Goal: Task Accomplishment & Management: Use online tool/utility

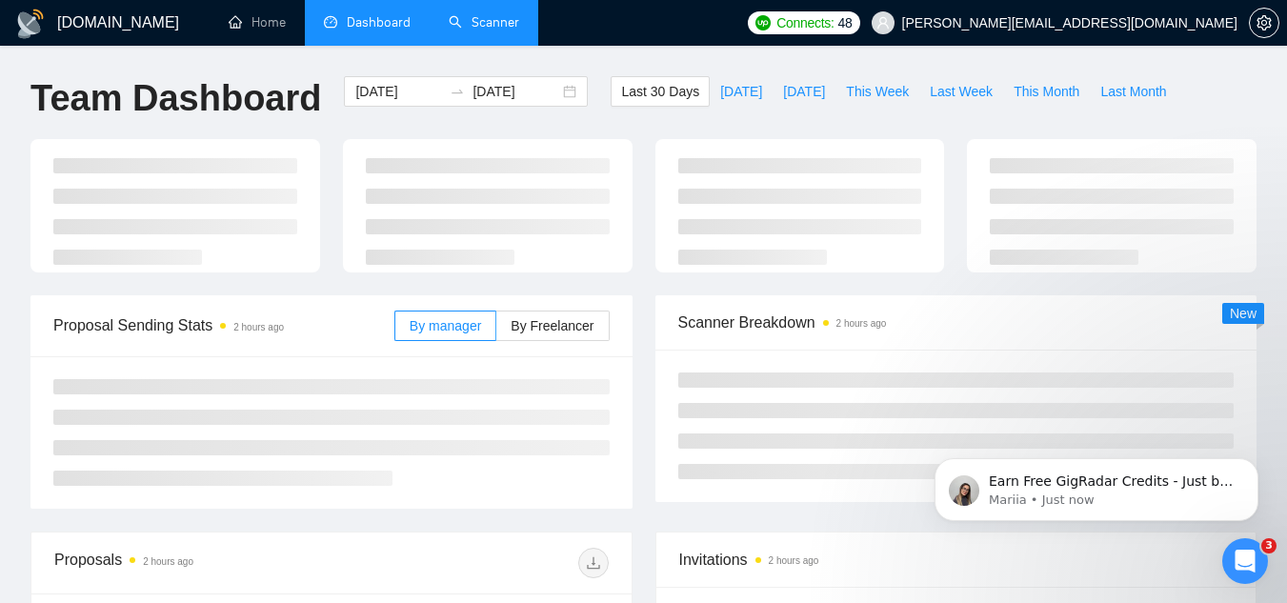
click at [475, 27] on link "Scanner" at bounding box center [484, 22] width 70 height 16
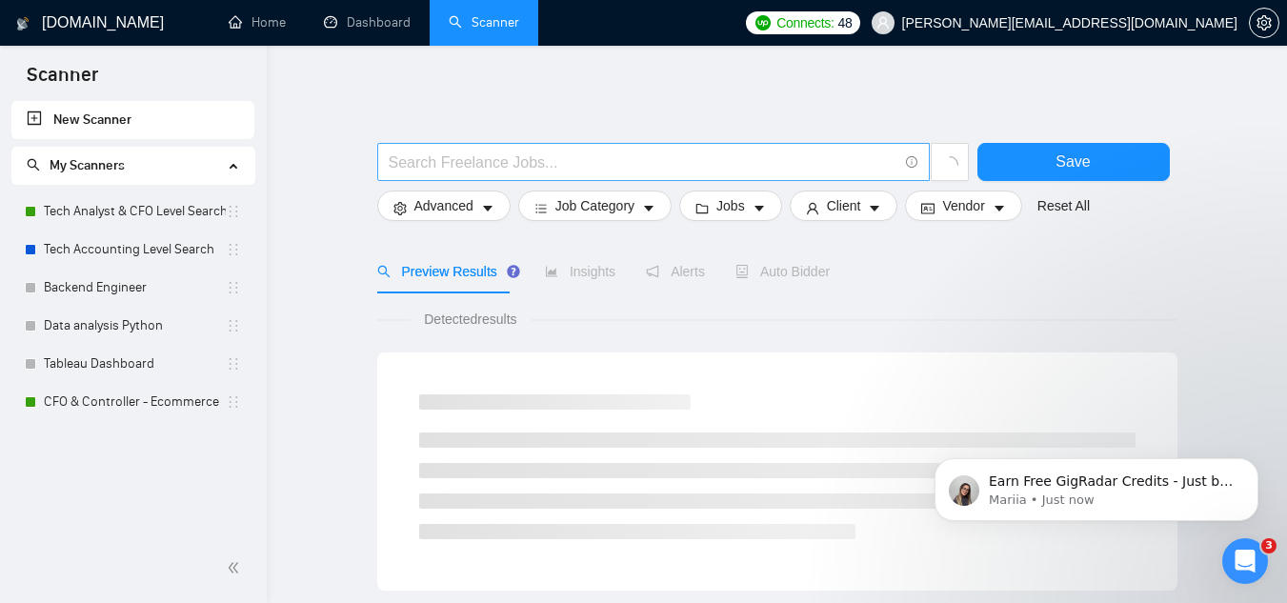
click at [570, 157] on input "text" at bounding box center [643, 162] width 509 height 24
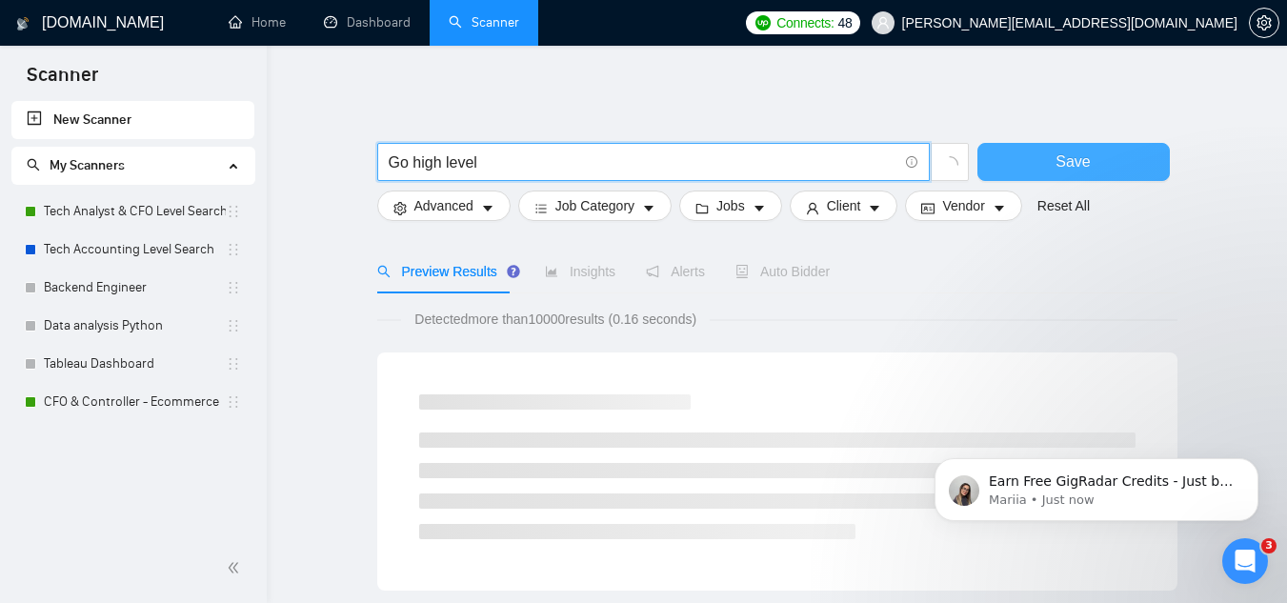
type input "Go high level"
click at [1008, 165] on button "Save" at bounding box center [1073, 162] width 192 height 38
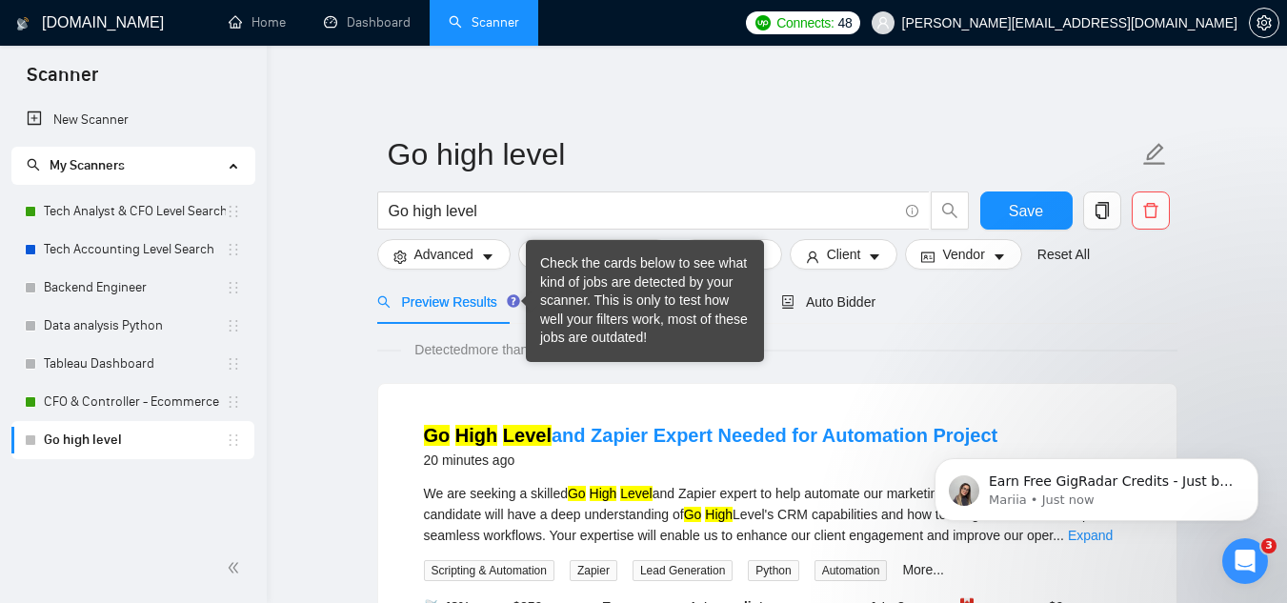
click at [567, 305] on div "Check the cards below to see what kind of jobs are detected by your scanner. Th…" at bounding box center [645, 300] width 210 height 93
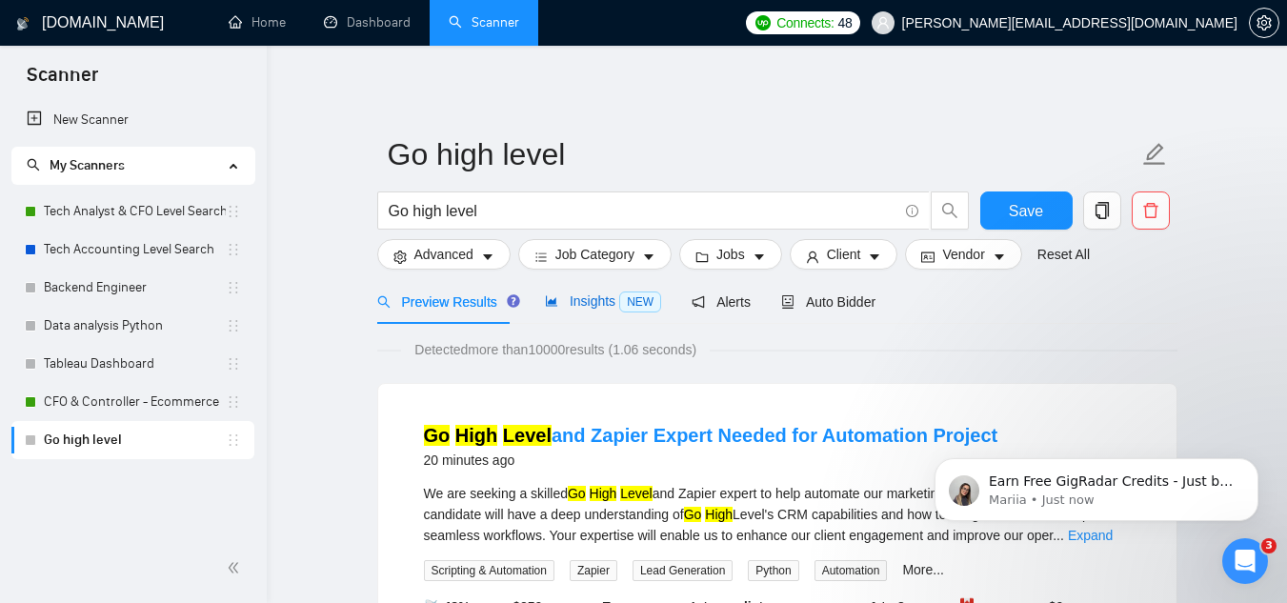
click at [590, 300] on span "Insights NEW" at bounding box center [603, 300] width 116 height 15
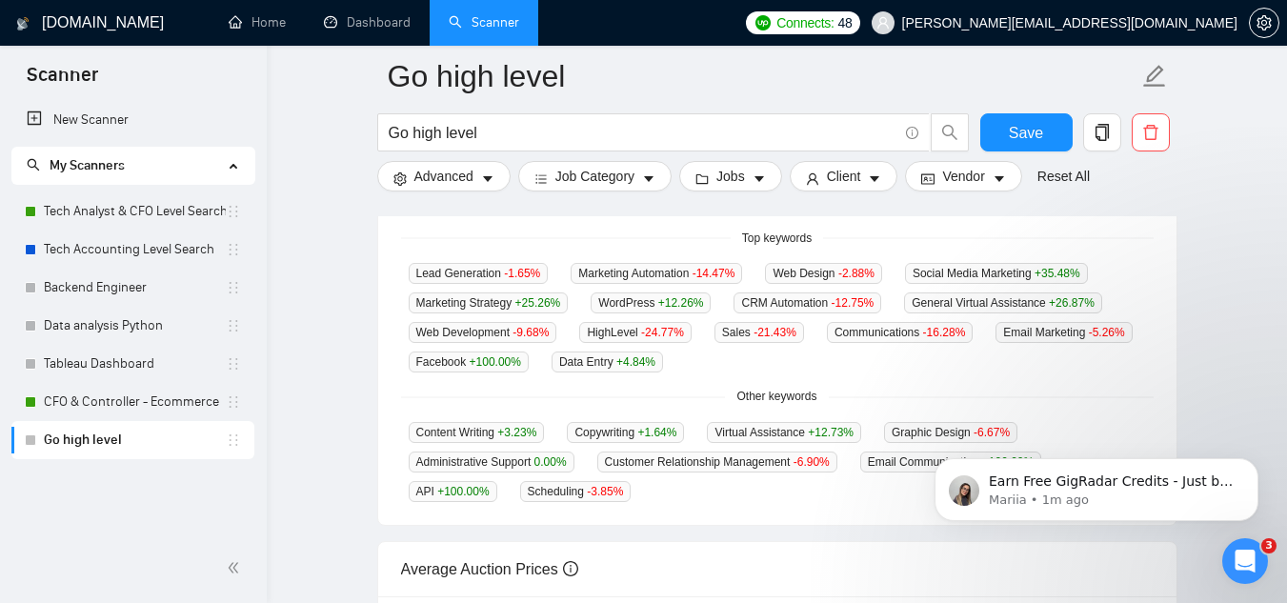
scroll to position [571, 0]
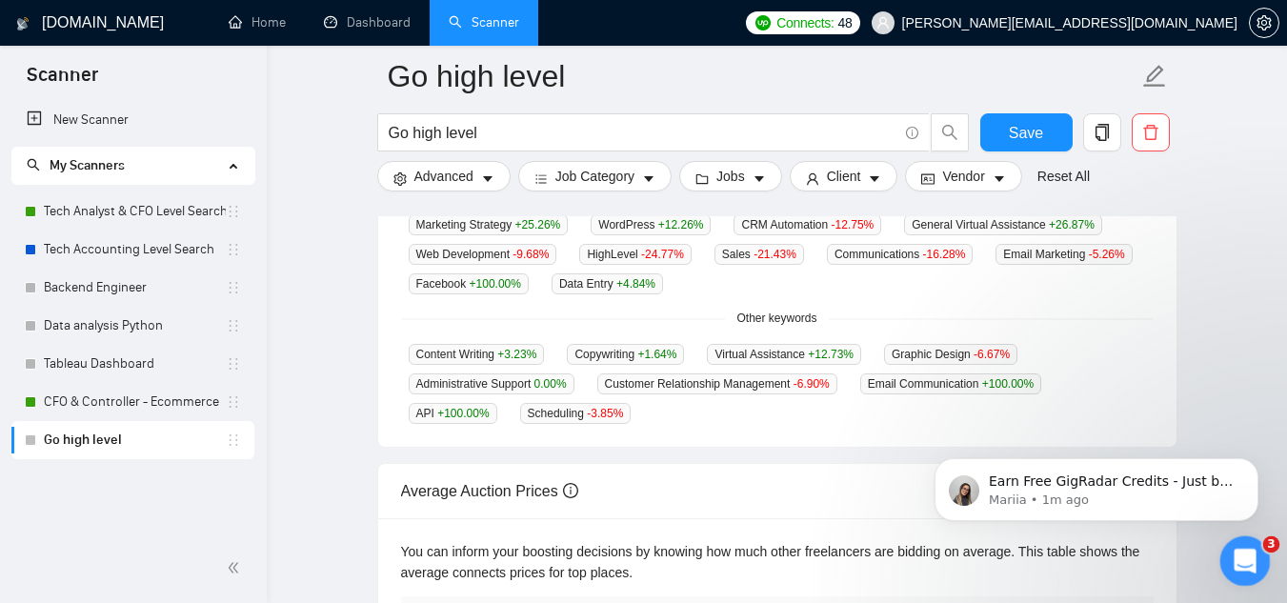
click at [1246, 550] on icon "Open Intercom Messenger" at bounding box center [1242, 558] width 31 height 31
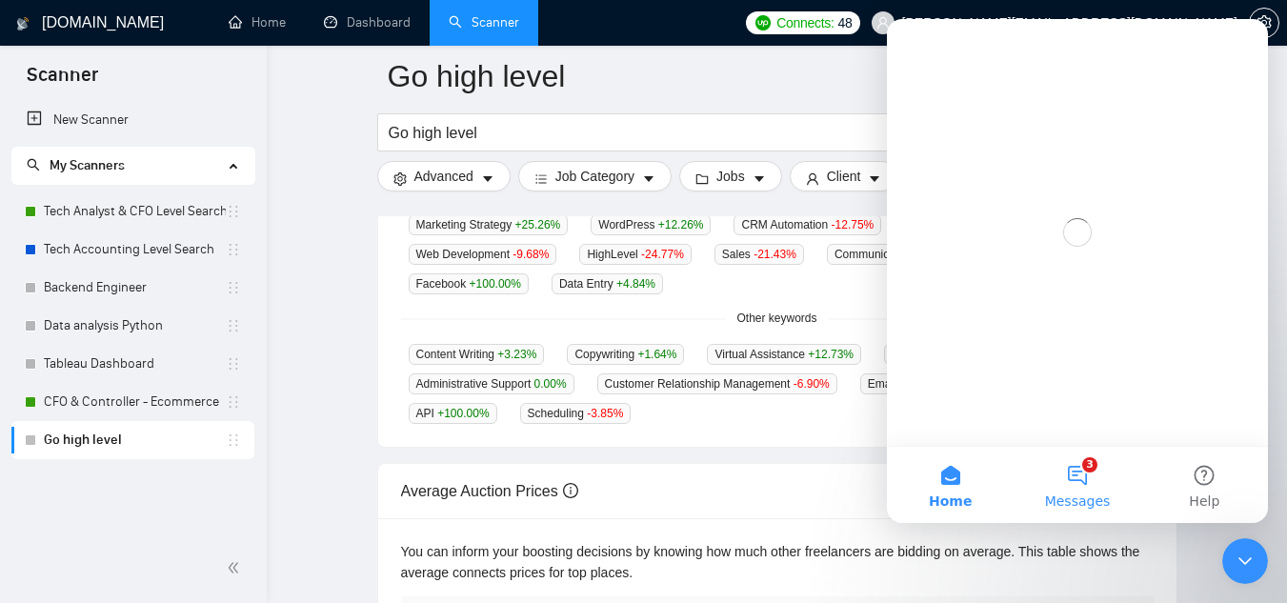
scroll to position [0, 0]
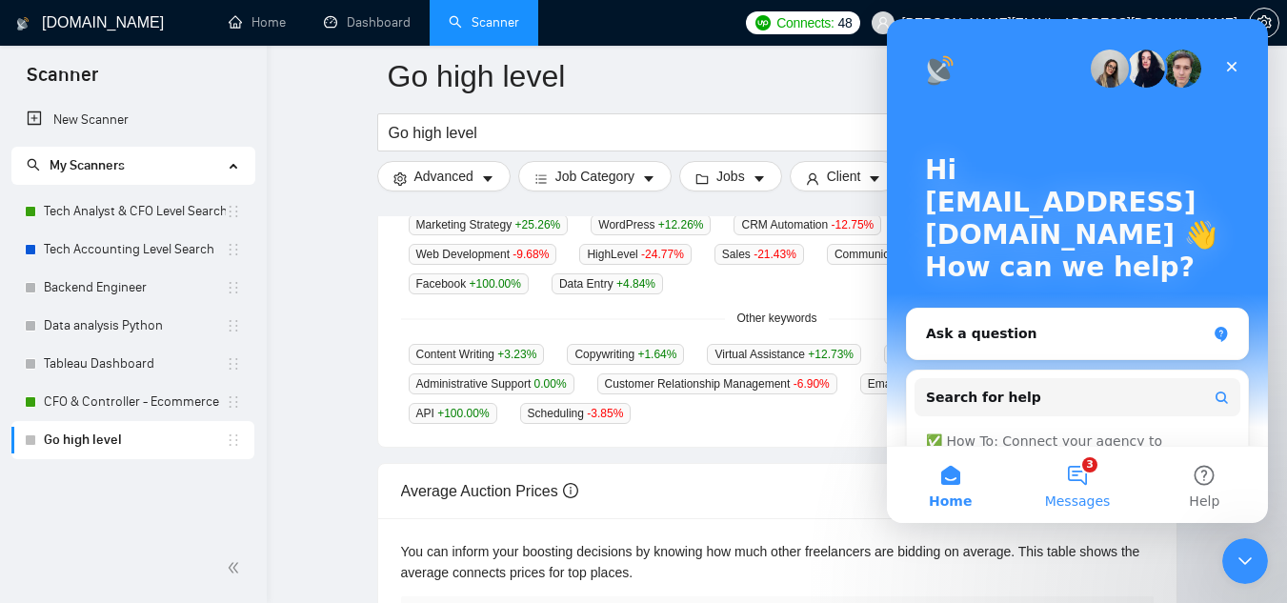
click at [1087, 451] on button "3 Messages" at bounding box center [1076, 485] width 127 height 76
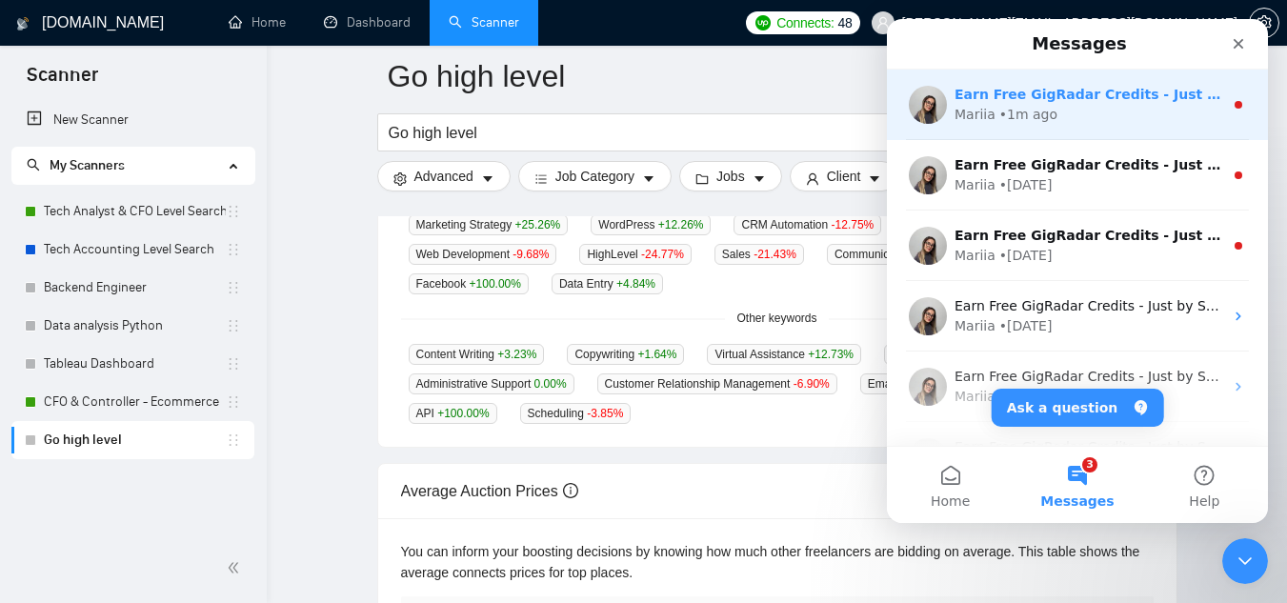
click at [1005, 126] on div "Earn Free GigRadar Credits - Just by Sharing Your Story! 💬 Want more credits fo…" at bounding box center [1077, 105] width 381 height 70
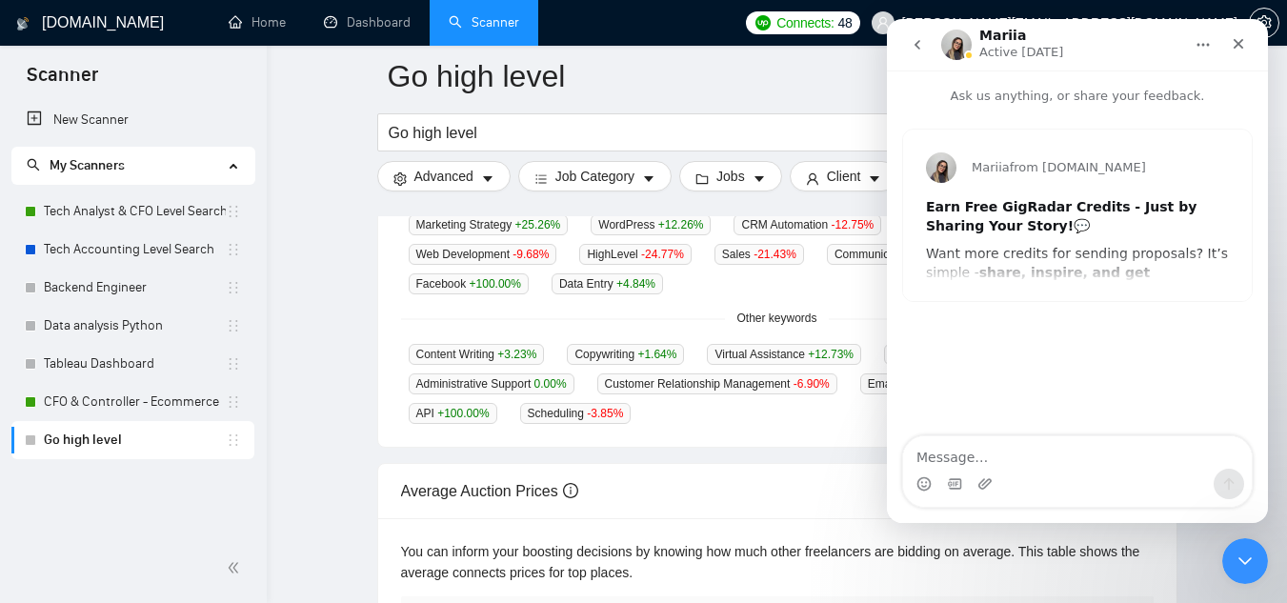
click at [909, 46] on icon "go back" at bounding box center [916, 44] width 15 height 15
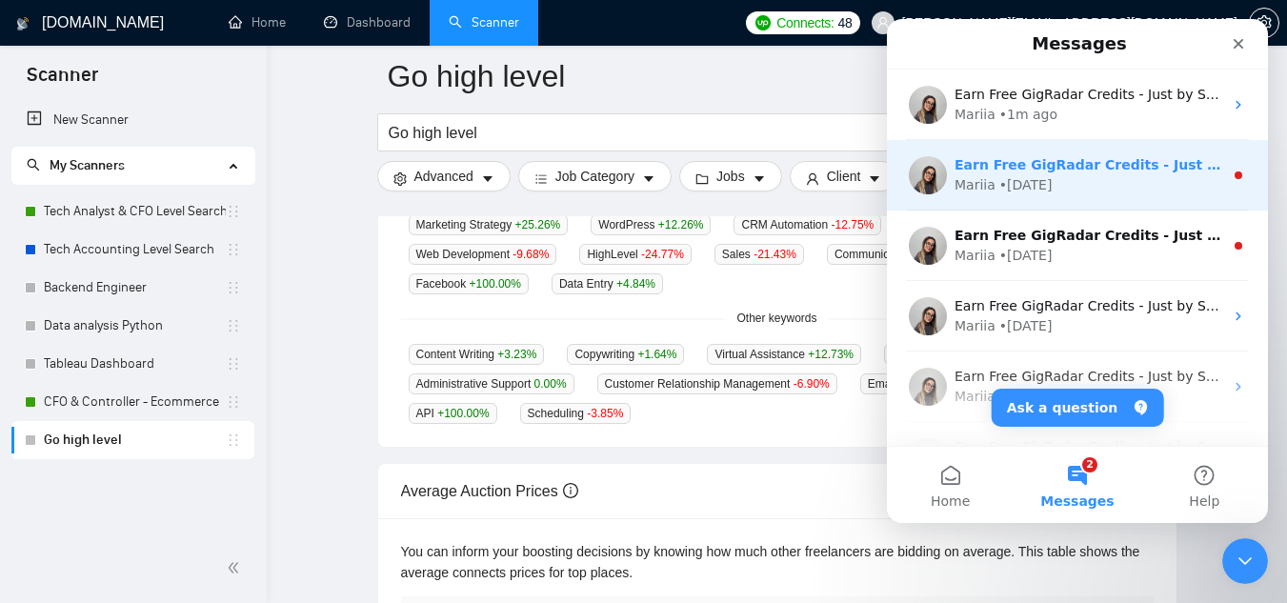
click at [1002, 207] on div "Earn Free GigRadar Credits - Just by Sharing Your Story! 💬 Want more credits fo…" at bounding box center [1077, 175] width 381 height 70
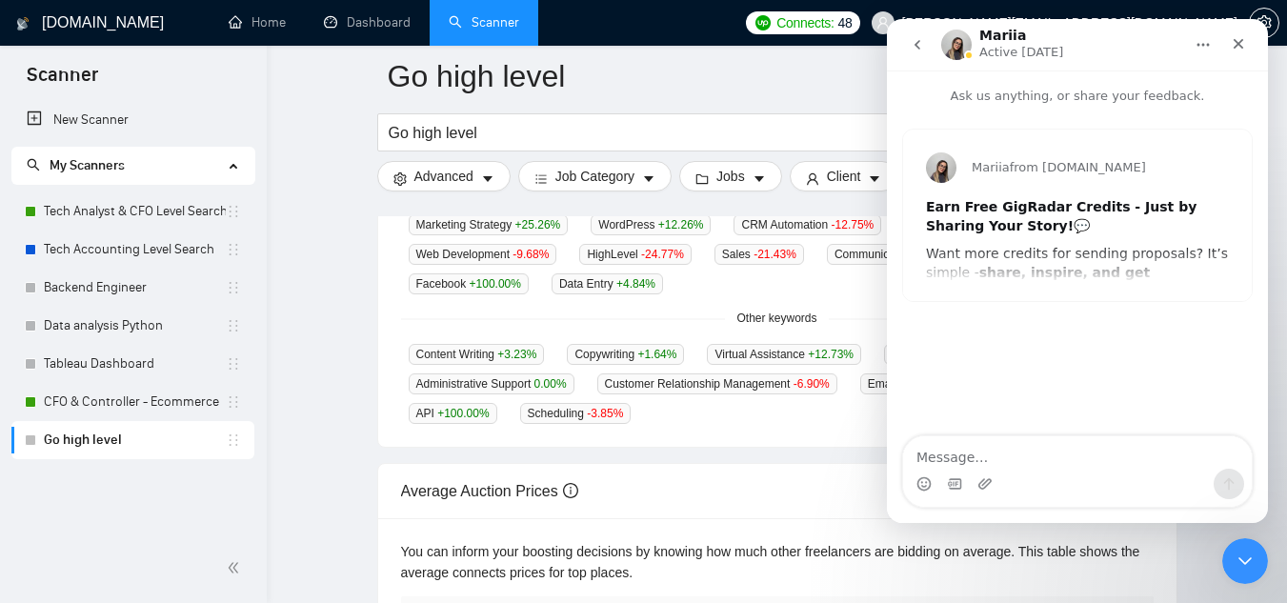
click at [912, 37] on icon "go back" at bounding box center [916, 44] width 15 height 15
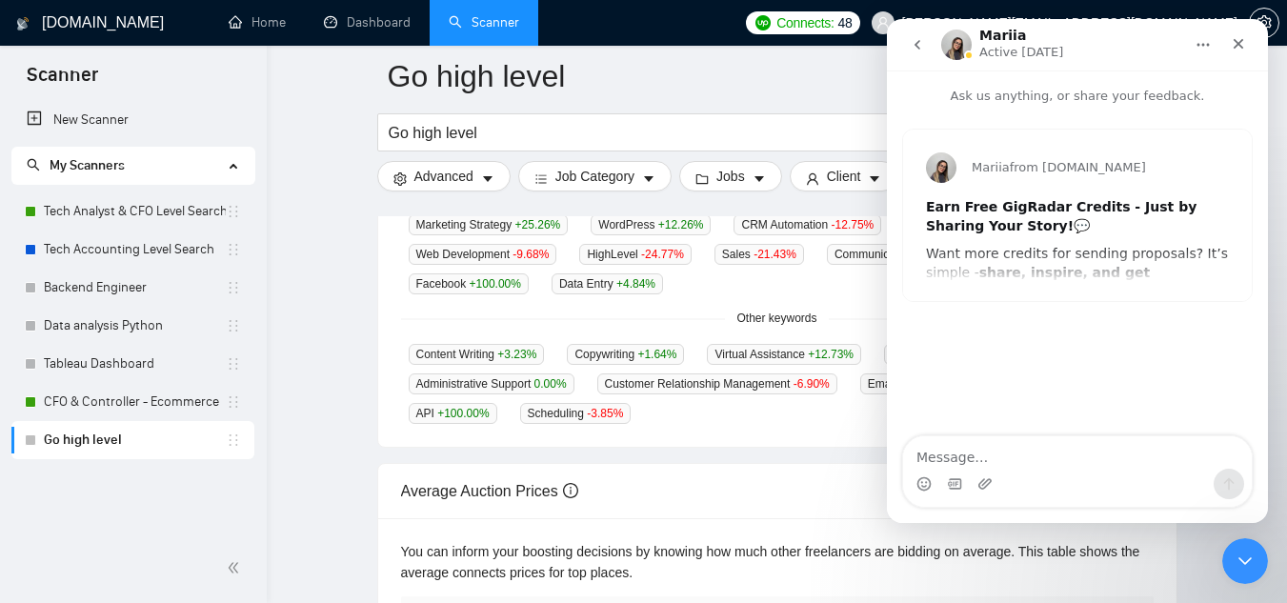
click at [915, 50] on icon "go back" at bounding box center [916, 44] width 15 height 15
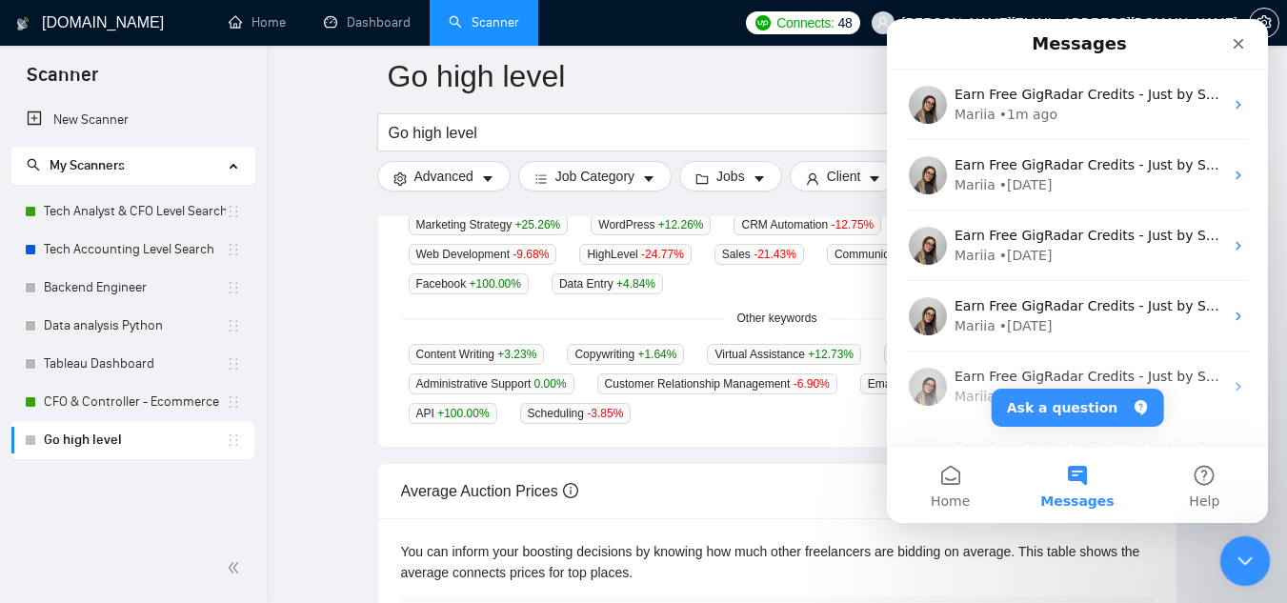
click at [1252, 539] on div "Close Intercom Messenger" at bounding box center [1242, 558] width 46 height 46
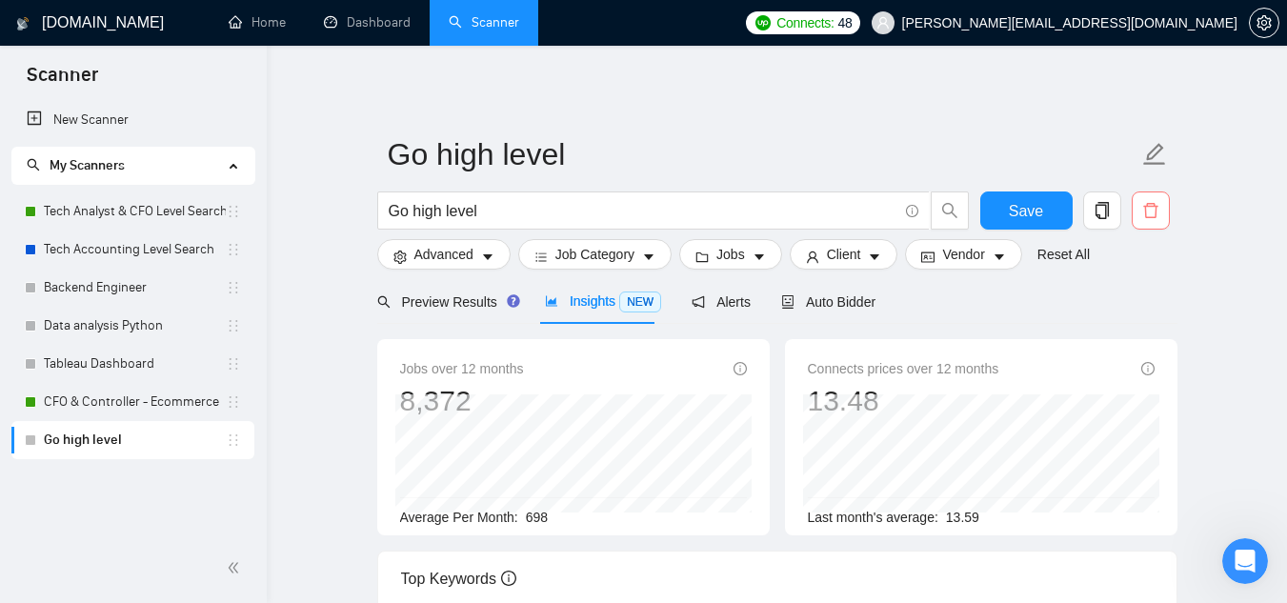
click at [1147, 218] on icon "delete" at bounding box center [1150, 210] width 14 height 15
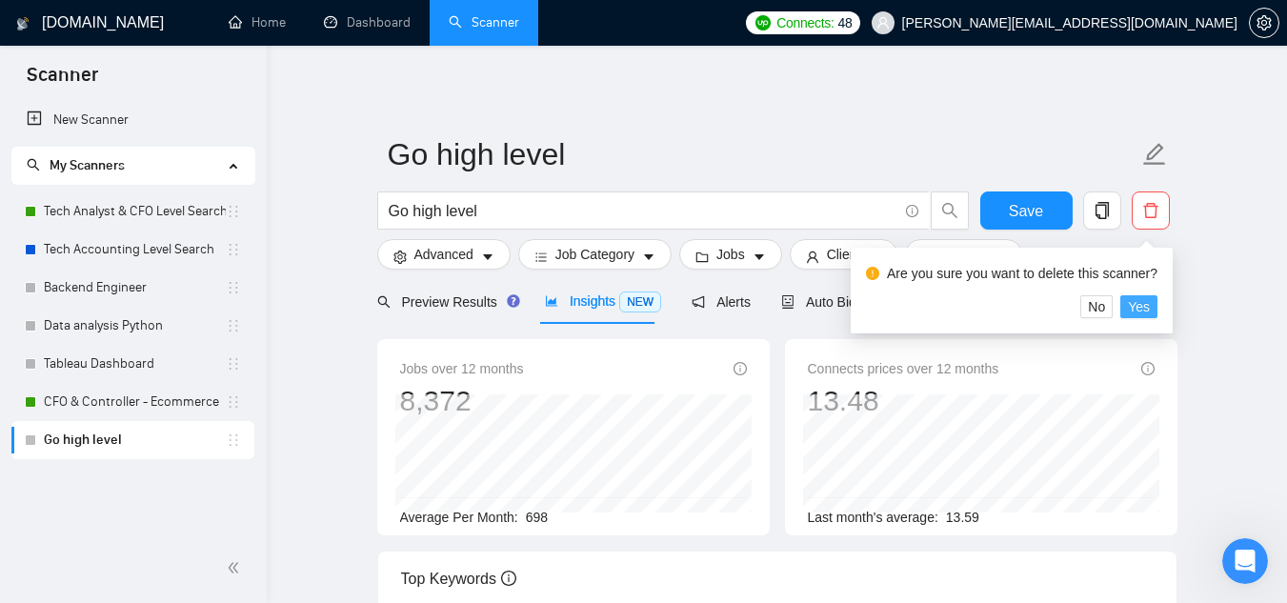
click at [1127, 302] on button "Yes" at bounding box center [1138, 306] width 37 height 23
